Goal: Task Accomplishment & Management: Use online tool/utility

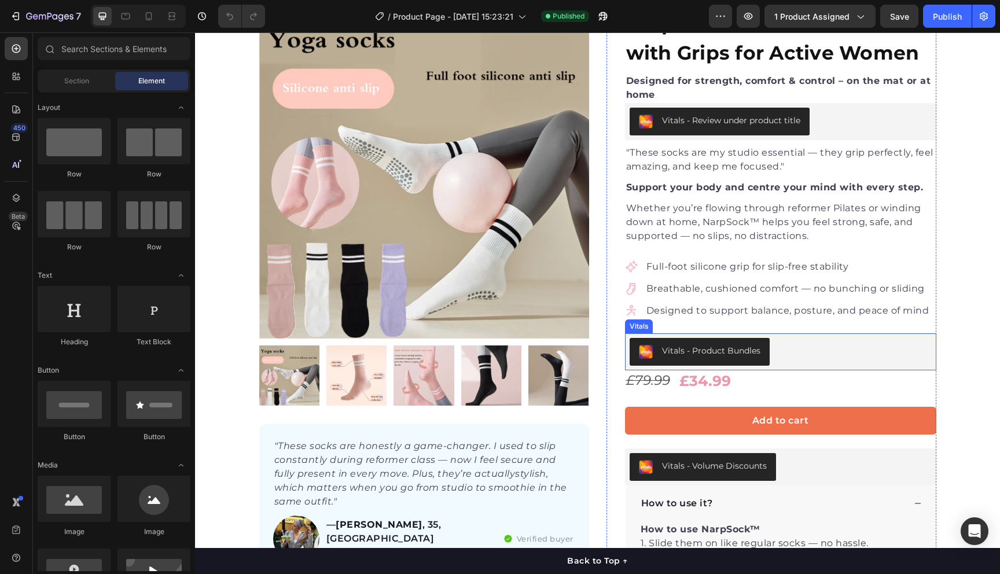
scroll to position [86, 0]
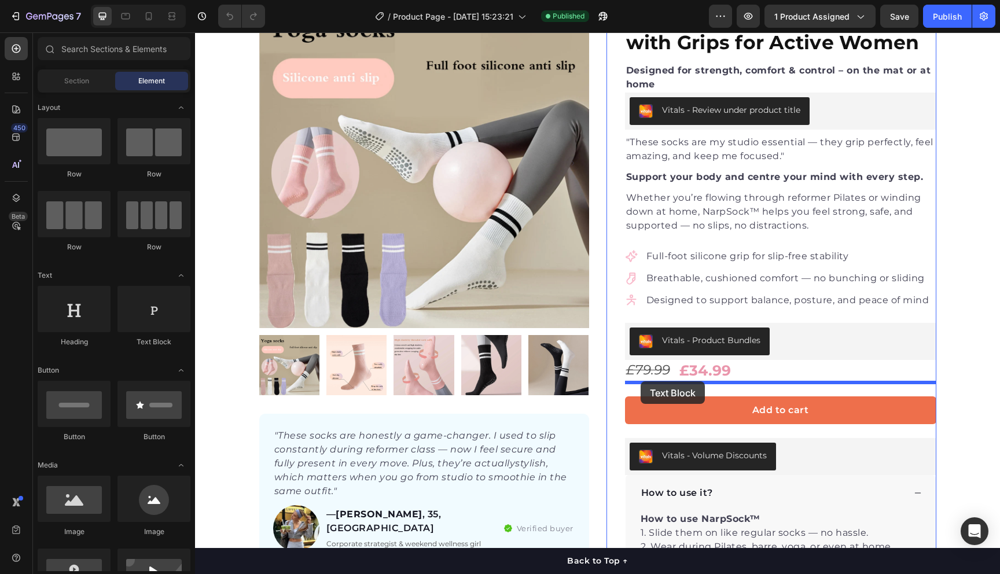
drag, startPoint x: 332, startPoint y: 347, endPoint x: 641, endPoint y: 382, distance: 311.0
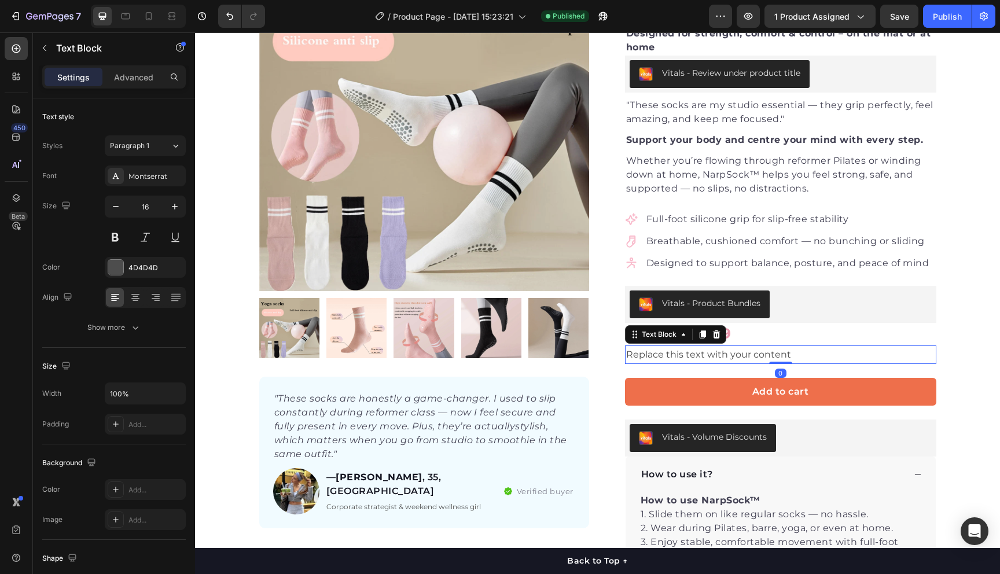
scroll to position [124, 0]
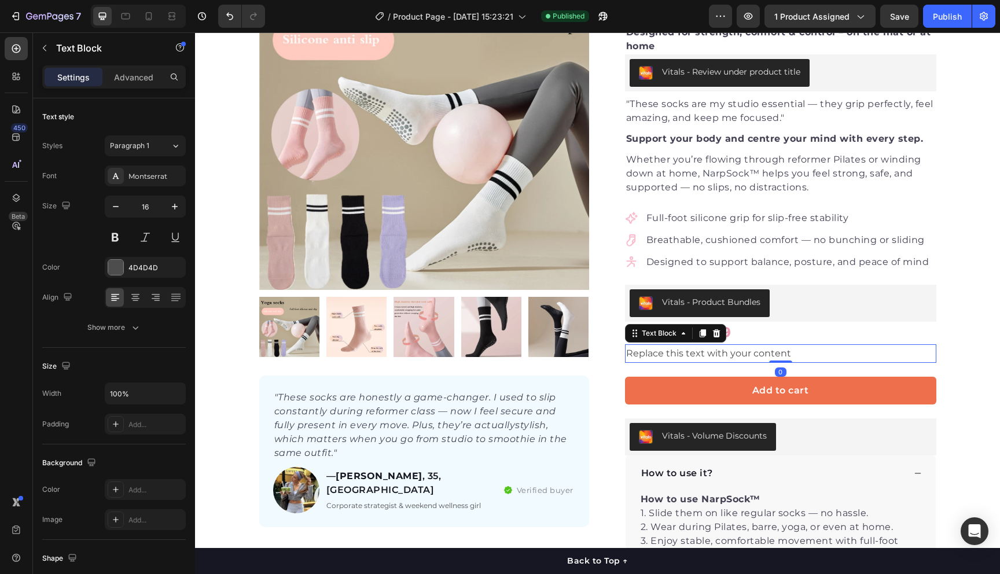
click at [650, 354] on div "Replace this text with your content" at bounding box center [780, 353] width 311 height 19
click at [650, 354] on p "Replace this text with your content" at bounding box center [780, 354] width 309 height 17
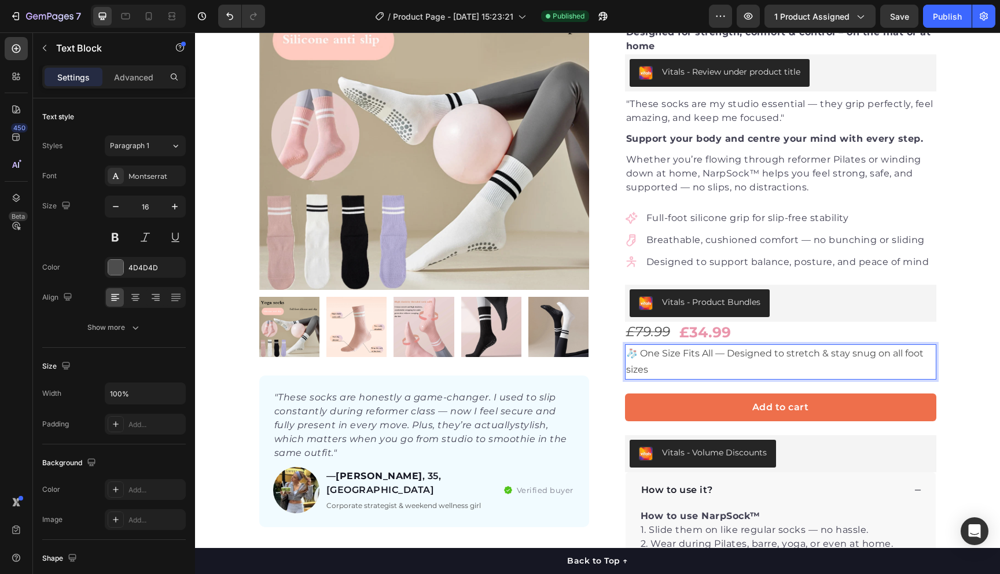
click at [673, 358] on p "🧦 One Size Fits All — Designed to stretch & stay snug on all foot sizes" at bounding box center [780, 363] width 309 height 34
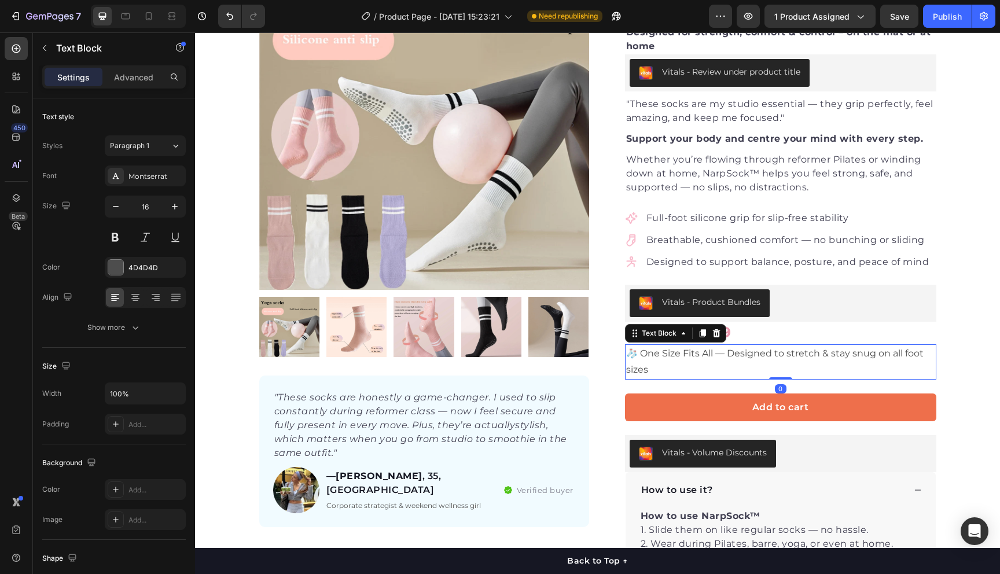
click at [712, 356] on p "🧦 One Size Fits All — Designed to stretch & stay snug on all foot sizes" at bounding box center [780, 363] width 309 height 34
click at [677, 356] on p "🧦 One Size Fits All — Designed to stretch & stay snug on all foot sizes" at bounding box center [780, 363] width 309 height 34
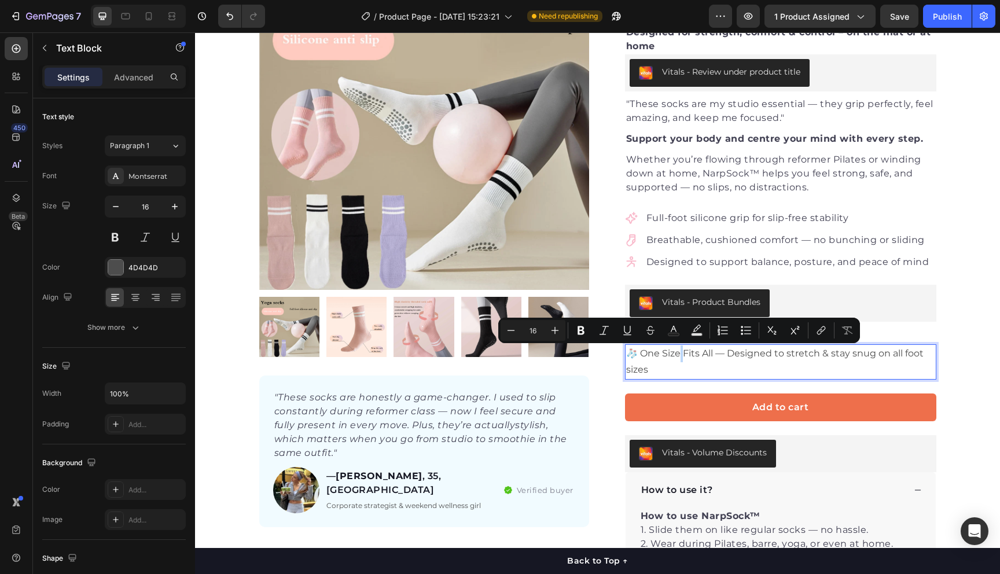
click at [675, 356] on p "🧦 One Size Fits All — Designed to stretch & stay snug on all foot sizes" at bounding box center [780, 363] width 309 height 34
drag, startPoint x: 640, startPoint y: 355, endPoint x: 711, endPoint y: 358, distance: 70.7
click at [711, 358] on p "🧦 One Size Fits All — Designed to stretch & stay snug on all foot sizes" at bounding box center [780, 363] width 309 height 34
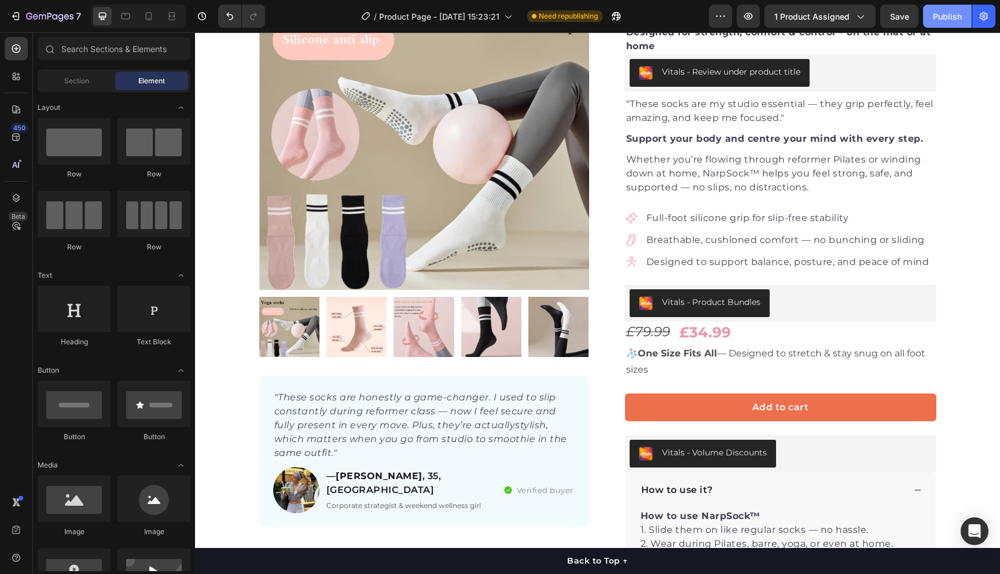
click at [950, 18] on div "Publish" at bounding box center [947, 16] width 29 height 12
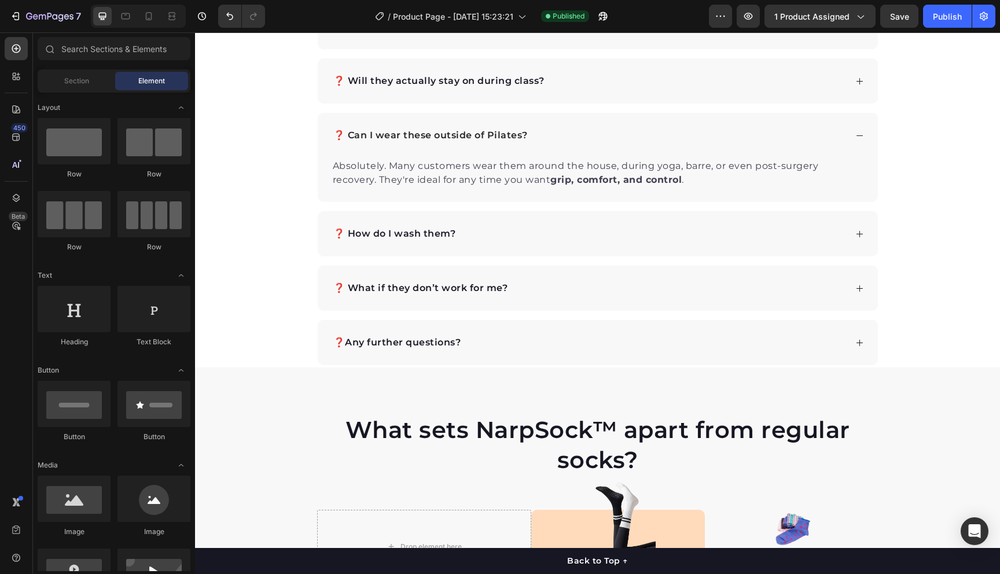
scroll to position [2763, 0]
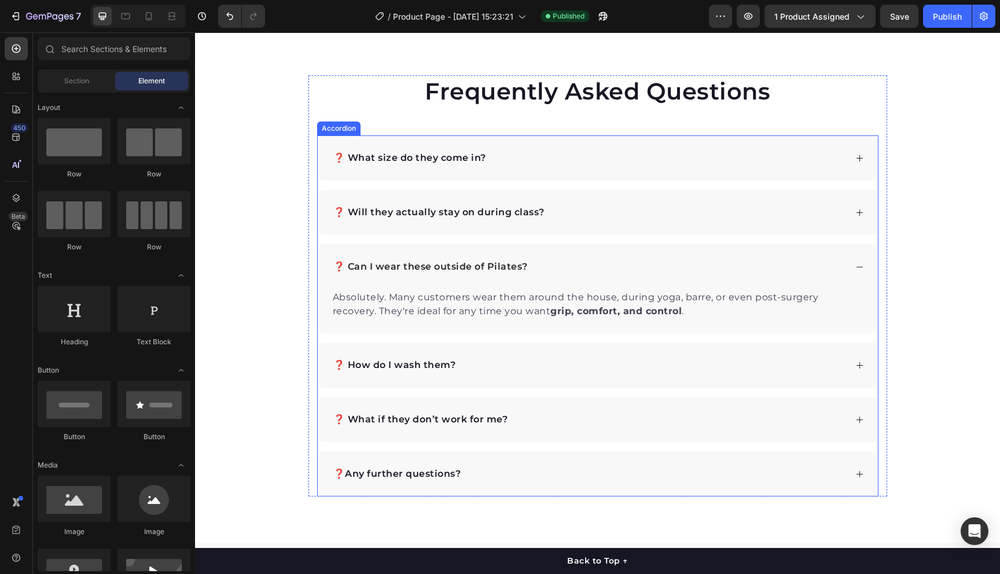
click at [551, 160] on div "❓ What size do they come in?" at bounding box center [589, 157] width 515 height 17
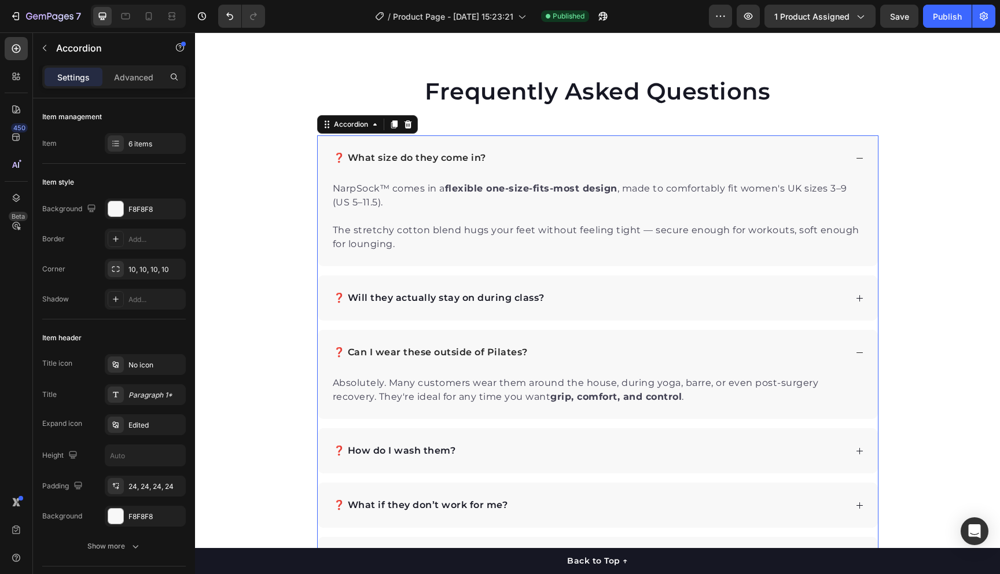
click at [551, 160] on div "❓ What size do they come in?" at bounding box center [589, 157] width 515 height 17
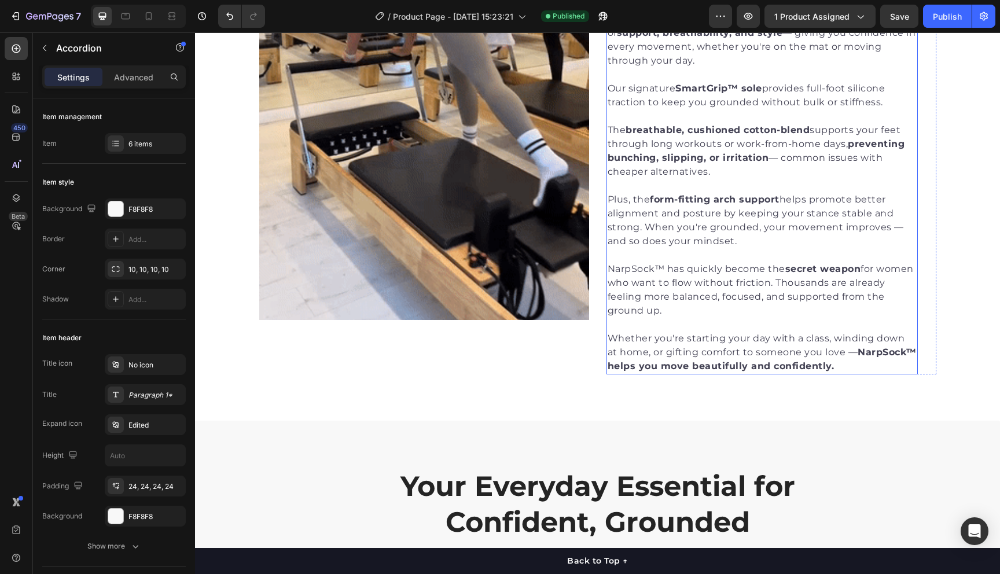
scroll to position [1013, 0]
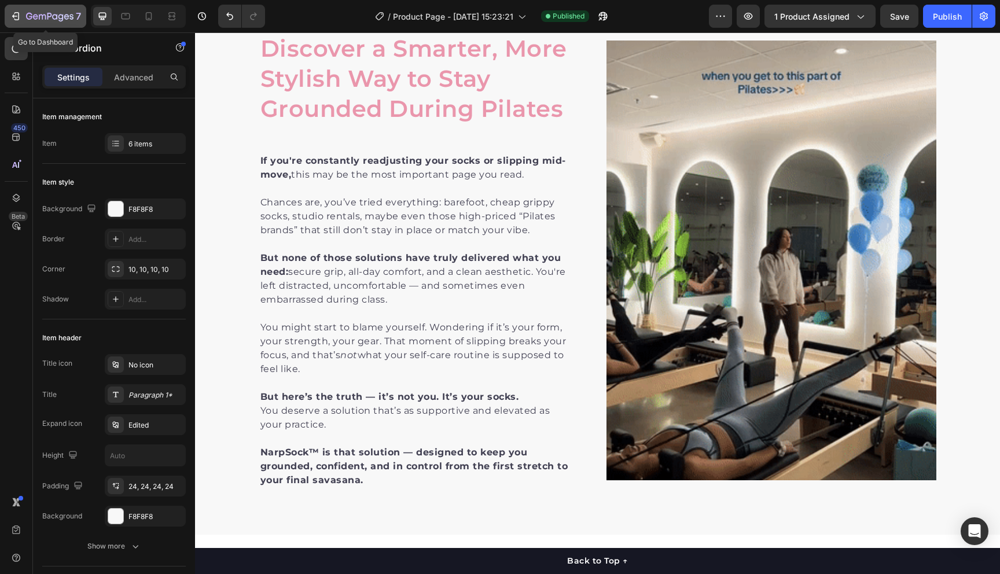
click at [16, 21] on icon "button" at bounding box center [16, 16] width 12 height 12
